Goal: Transaction & Acquisition: Purchase product/service

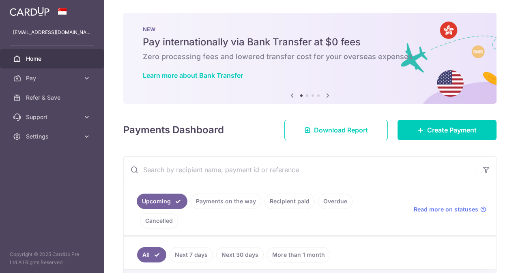
select select "English"
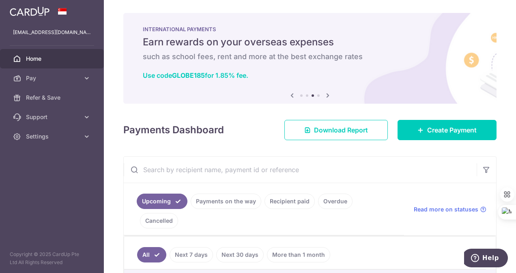
scroll to position [41, 0]
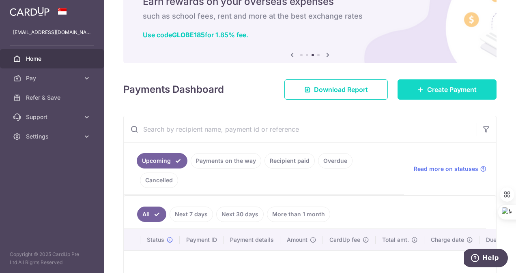
click at [458, 92] on span "Create Payment" at bounding box center [451, 90] width 49 height 10
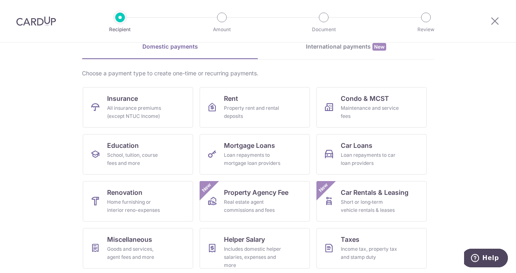
scroll to position [81, 0]
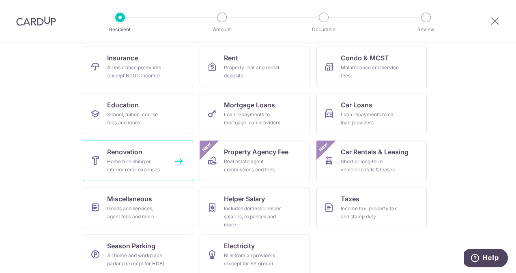
click at [104, 168] on link "Renovation Home furnishing or interior reno-expenses" at bounding box center [138, 161] width 110 height 41
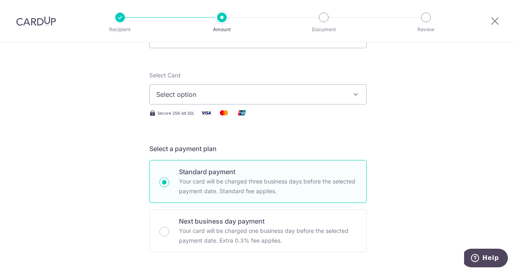
scroll to position [1, 0]
select select "English"
click at [353, 95] on icon "button" at bounding box center [356, 94] width 8 height 8
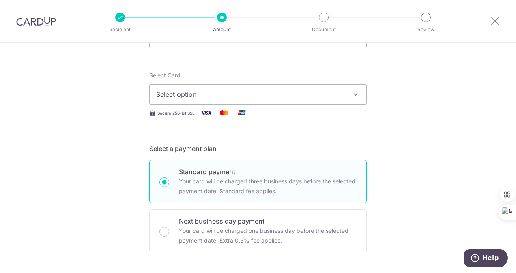
scroll to position [0, 0]
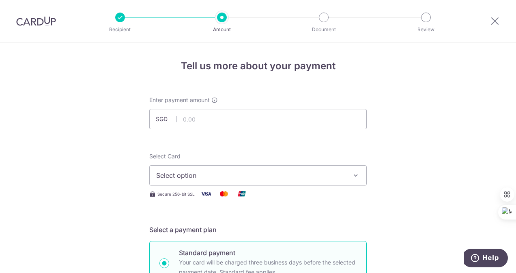
click at [278, 176] on span "Select option" at bounding box center [250, 176] width 189 height 10
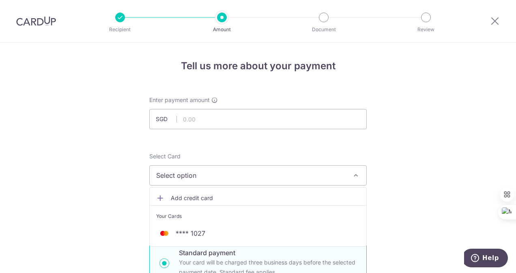
click at [269, 198] on span "Add credit card" at bounding box center [265, 198] width 189 height 8
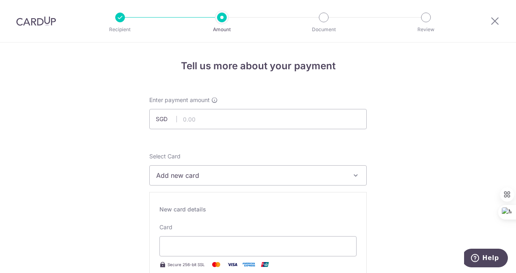
click at [120, 19] on div at bounding box center [120, 18] width 10 height 10
